Goal: Transaction & Acquisition: Book appointment/travel/reservation

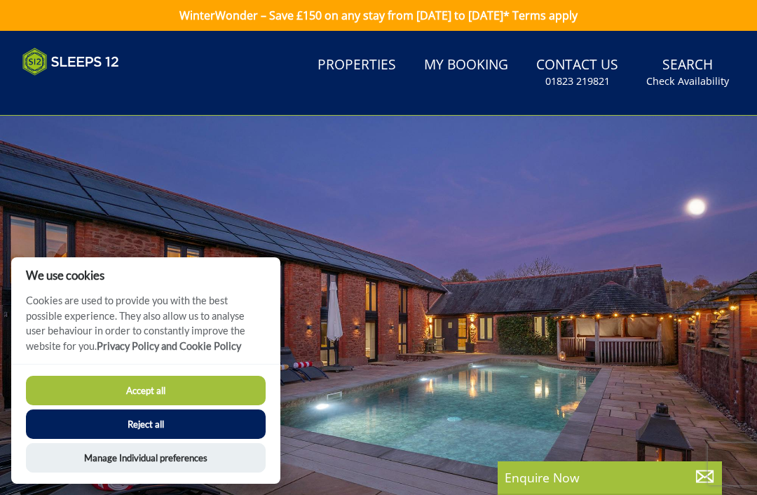
click at [179, 388] on button "Accept all" at bounding box center [146, 390] width 240 height 29
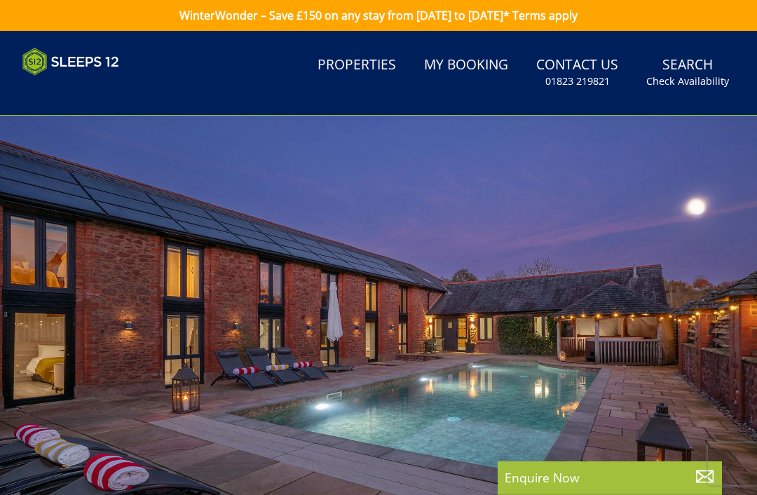
click at [702, 72] on link "Search Check Availability" at bounding box center [688, 73] width 94 height 46
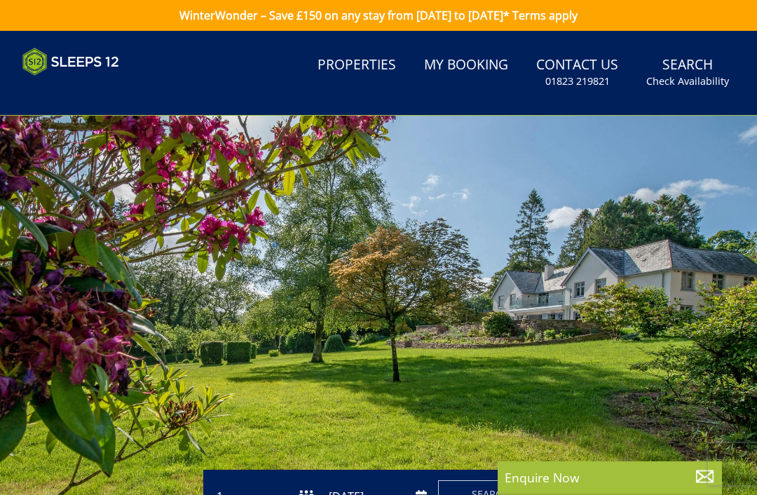
click at [689, 87] on small "Check Availability" at bounding box center [688, 81] width 83 height 14
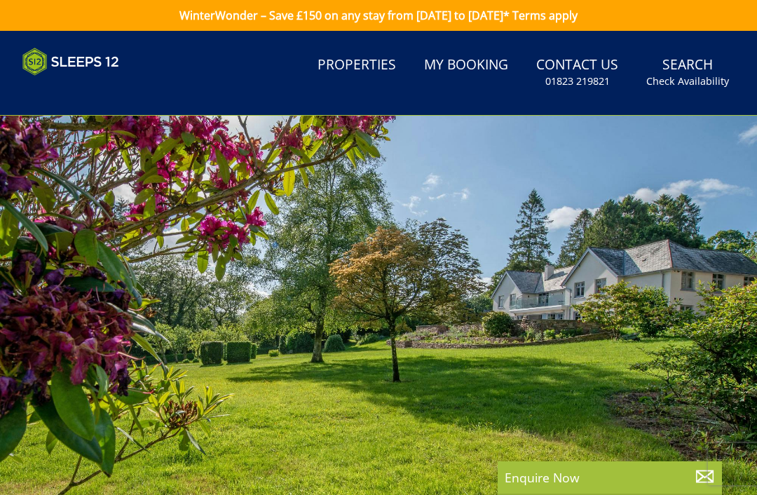
click at [699, 84] on small "Check Availability" at bounding box center [688, 81] width 83 height 14
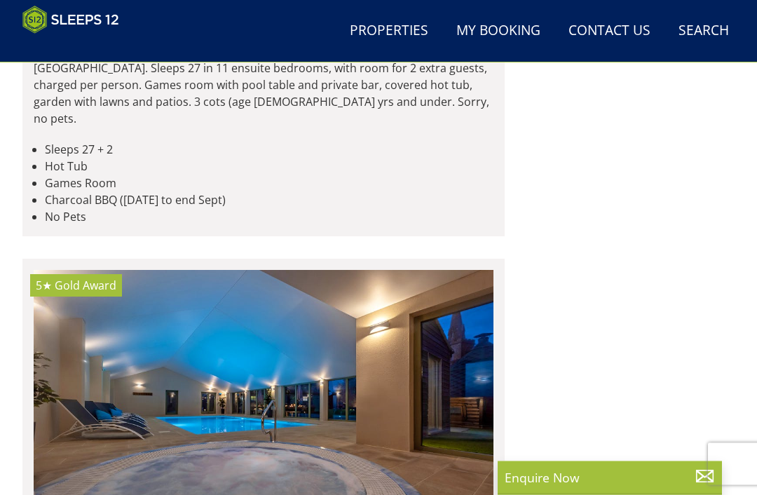
scroll to position [3195, 0]
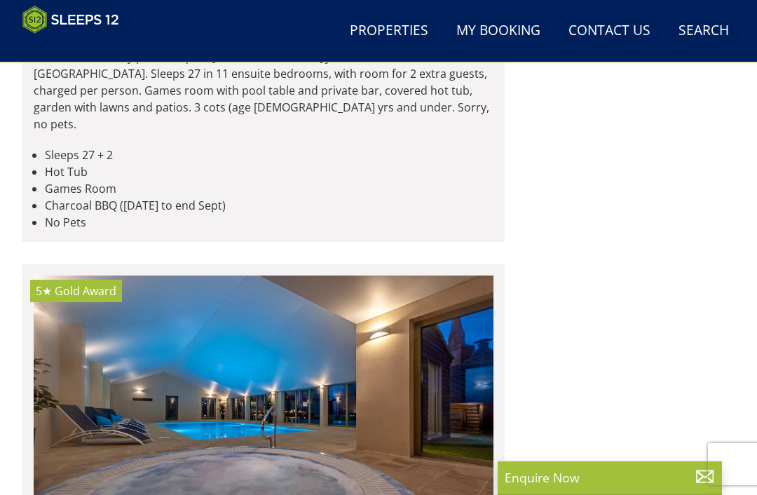
click at [399, 45] on link "Properties" at bounding box center [389, 31] width 90 height 32
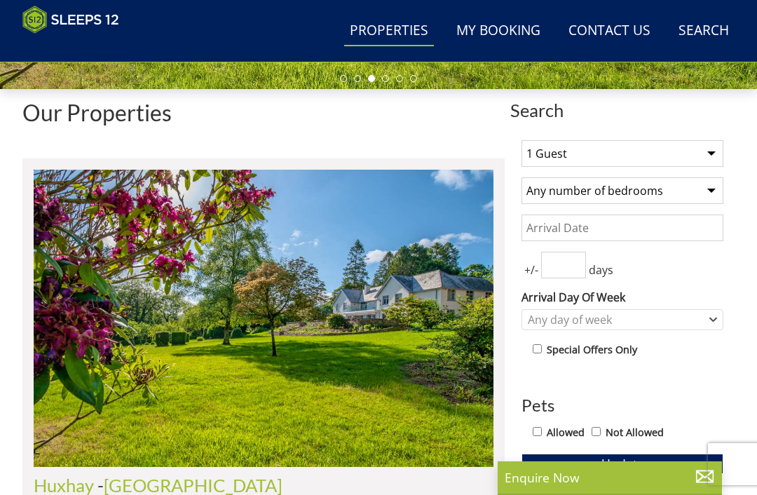
scroll to position [428, 0]
click at [703, 150] on select "1 Guest 2 Guests 3 Guests 4 Guests 5 Guests 6 Guests 7 Guests 8 Guests 9 Guests…" at bounding box center [623, 154] width 202 height 27
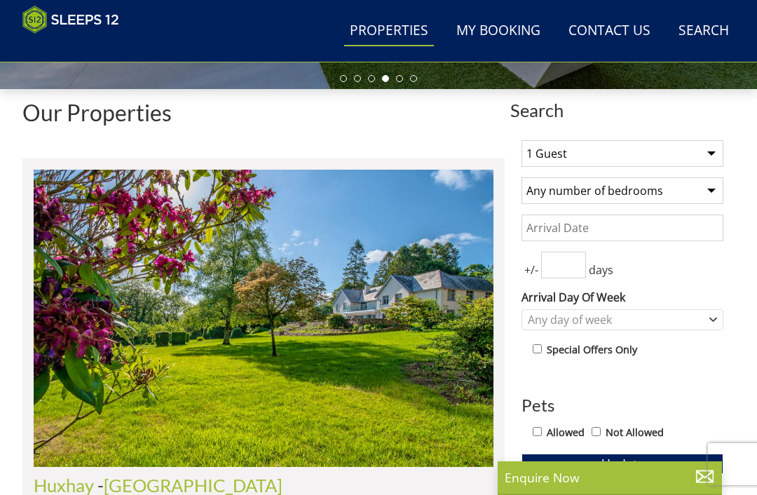
select select "11"
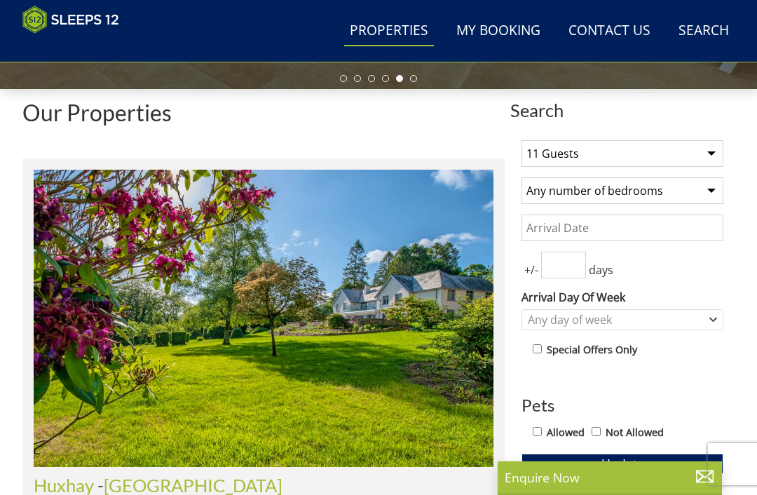
click at [708, 191] on select "Any number of bedrooms 4 Bedrooms 5 Bedrooms 6 Bedrooms 7 Bedrooms 8 Bedrooms 9…" at bounding box center [623, 190] width 202 height 27
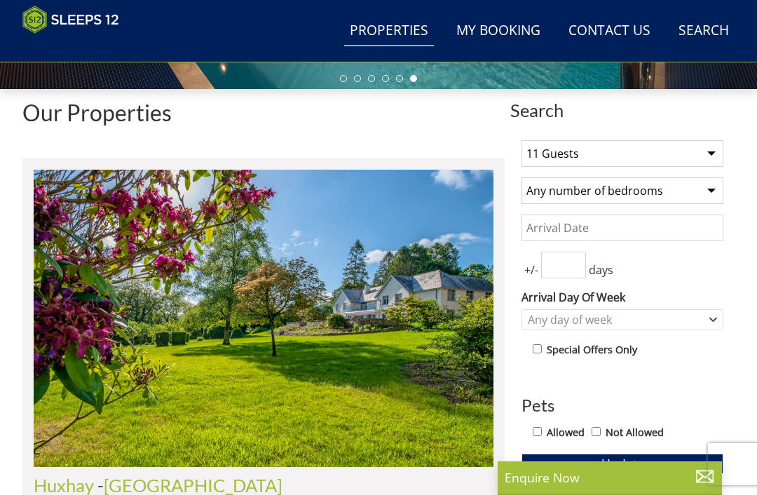
select select "5"
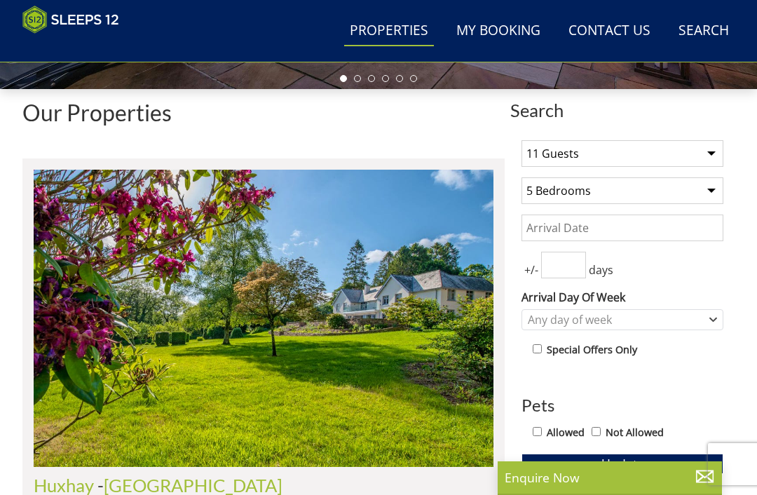
click at [542, 432] on input "Allowed" at bounding box center [537, 431] width 9 height 9
checkbox input "true"
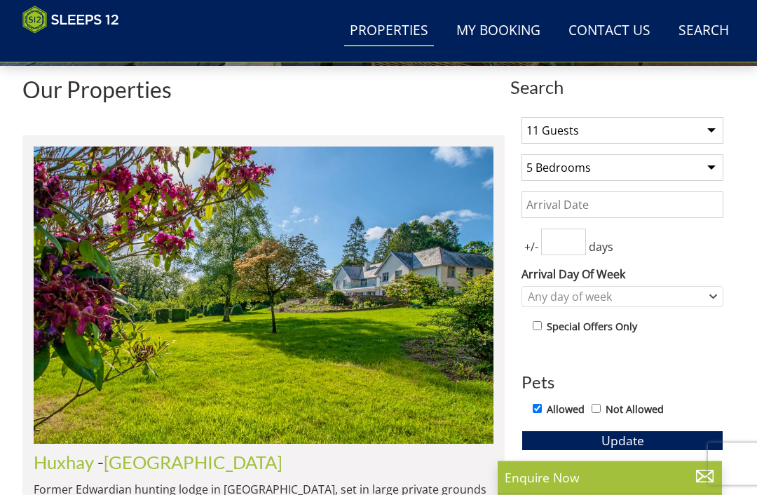
scroll to position [452, 0]
click at [571, 205] on input "Date" at bounding box center [623, 204] width 202 height 27
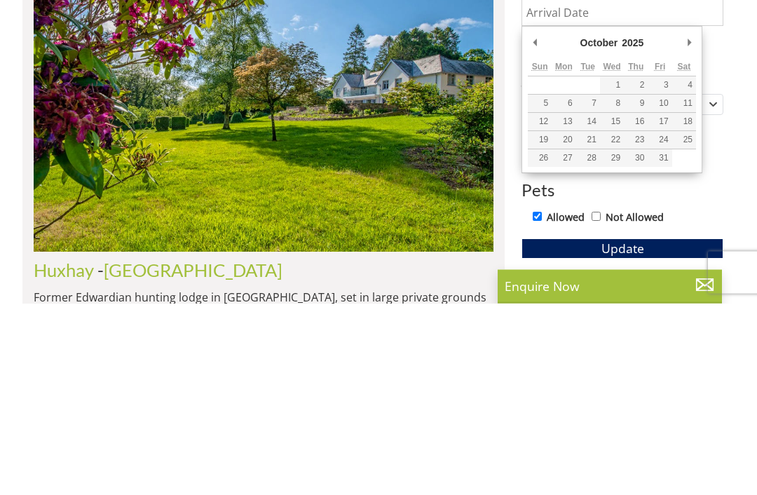
type input "[DATE]"
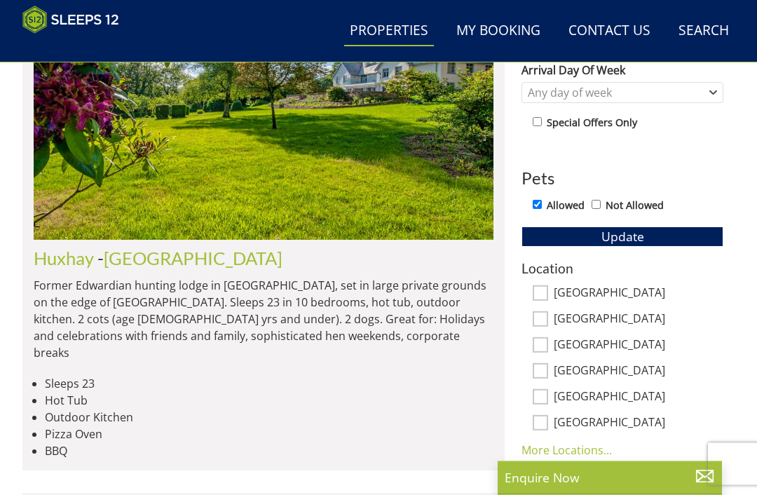
scroll to position [656, 0]
click at [542, 320] on input "[GEOGRAPHIC_DATA]" at bounding box center [540, 318] width 15 height 15
checkbox input "true"
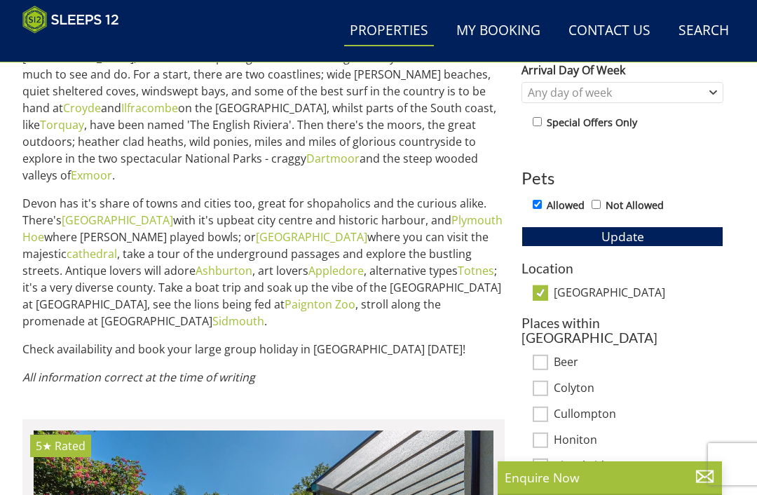
click at [542, 293] on input "[GEOGRAPHIC_DATA]" at bounding box center [540, 292] width 15 height 15
checkbox input "false"
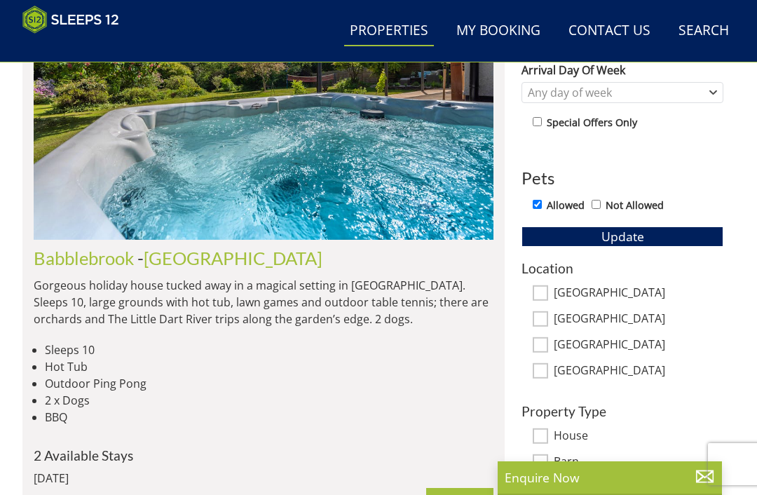
click at [542, 292] on input "[GEOGRAPHIC_DATA]" at bounding box center [540, 292] width 15 height 15
checkbox input "true"
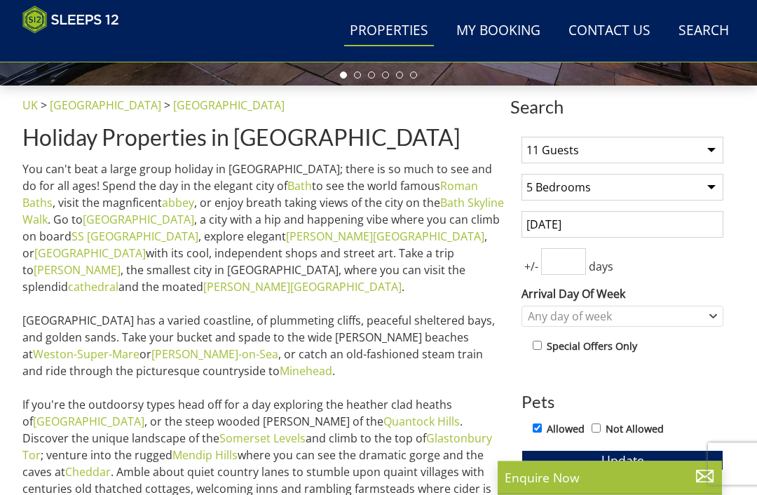
scroll to position [432, 0]
click at [560, 264] on input "number" at bounding box center [563, 261] width 45 height 27
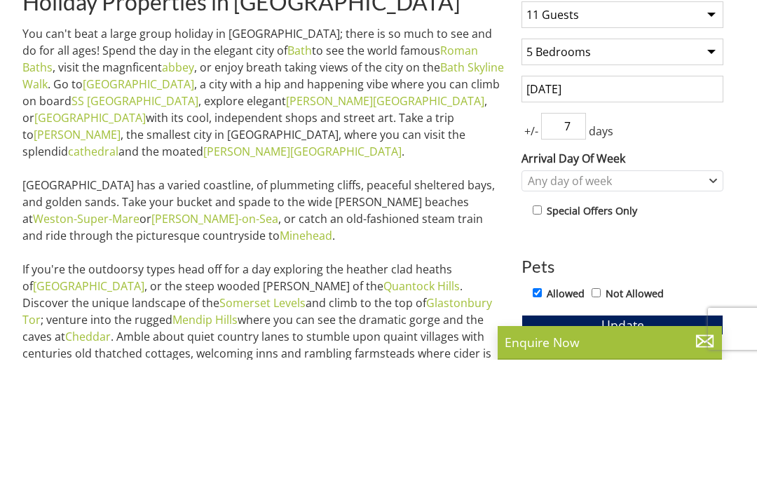
type input "7"
click at [712, 285] on label "Arrival Day Of Week" at bounding box center [623, 293] width 202 height 17
click at [0, 0] on select "[DATE] [DATE] [DATE] [DATE] [DATE] [DATE] [DATE]" at bounding box center [0, 0] width 0 height 0
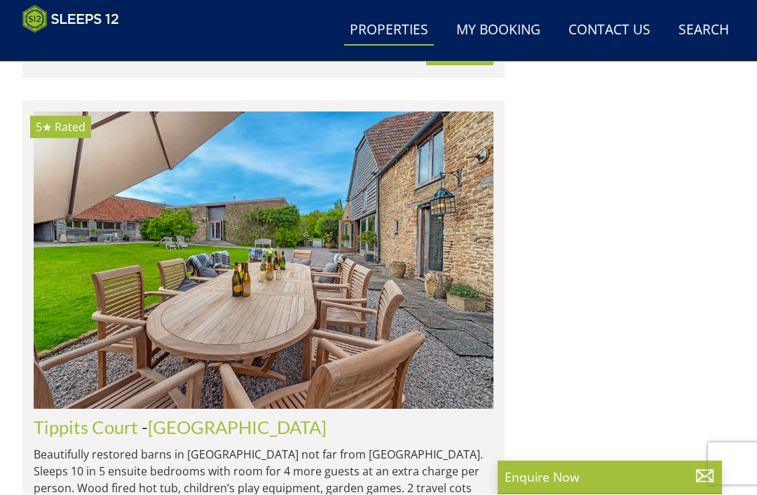
scroll to position [1673, 0]
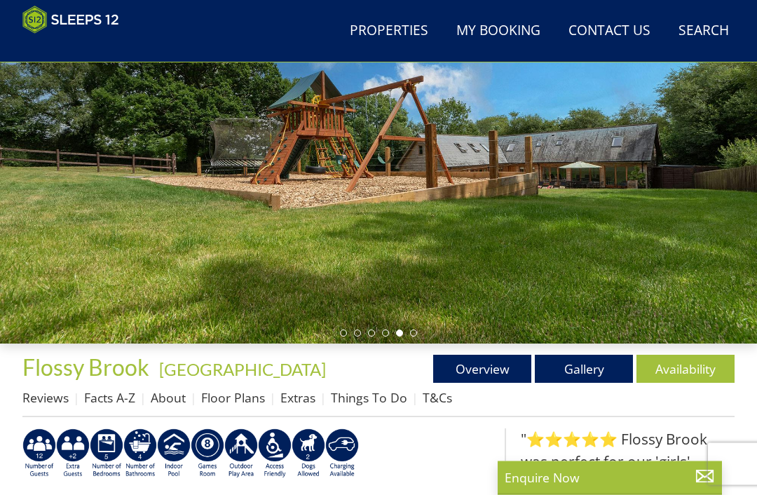
scroll to position [174, 0]
click at [579, 372] on link "Gallery" at bounding box center [584, 369] width 98 height 28
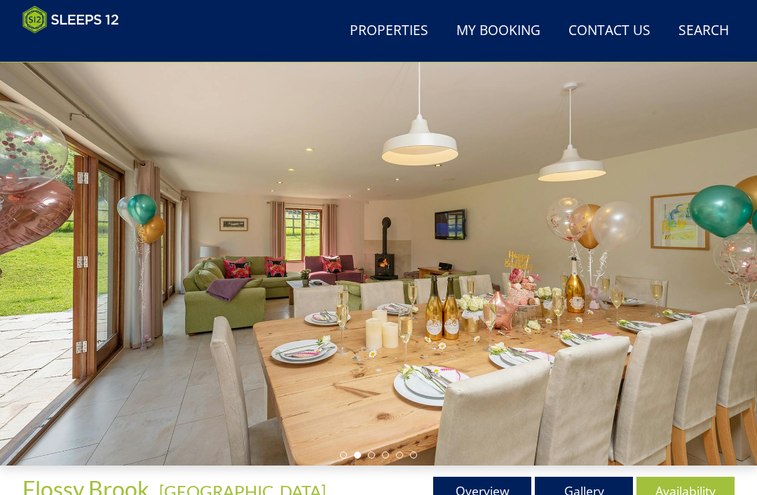
scroll to position [54, 0]
